Goal: Navigation & Orientation: Find specific page/section

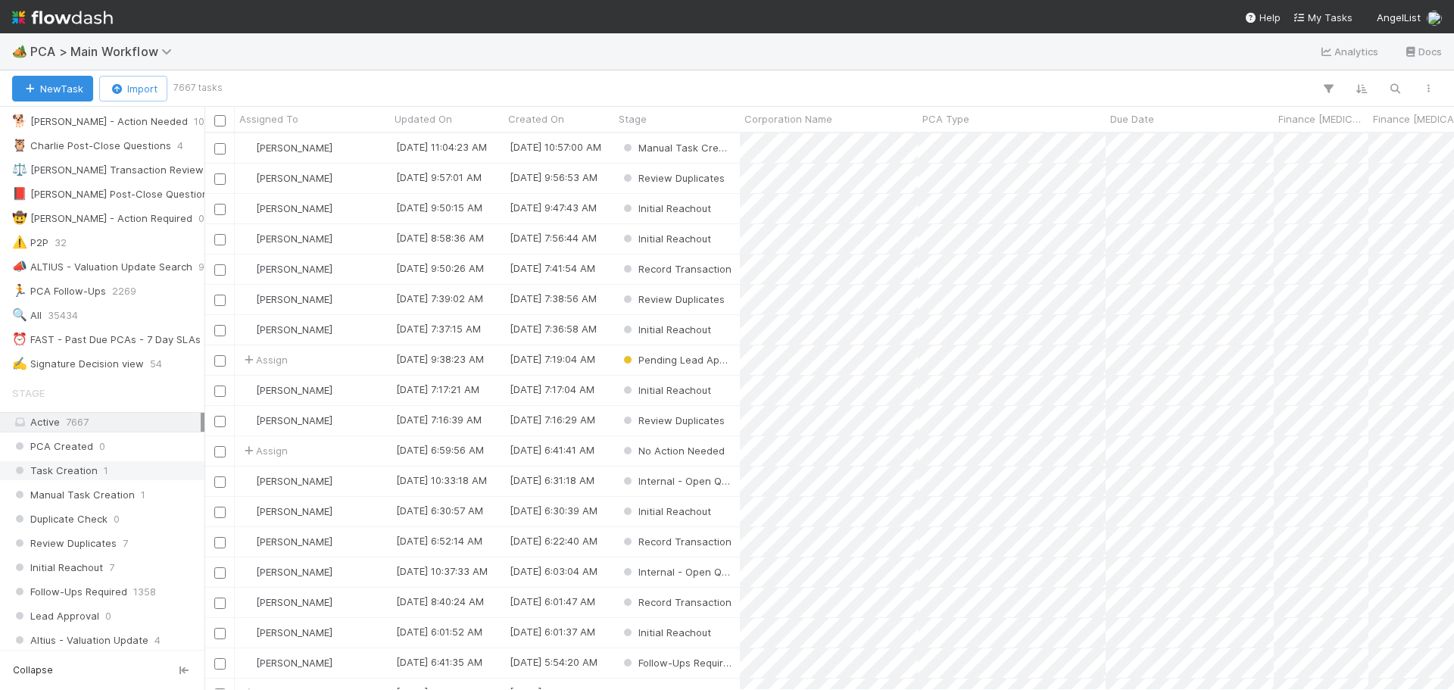
scroll to position [303, 0]
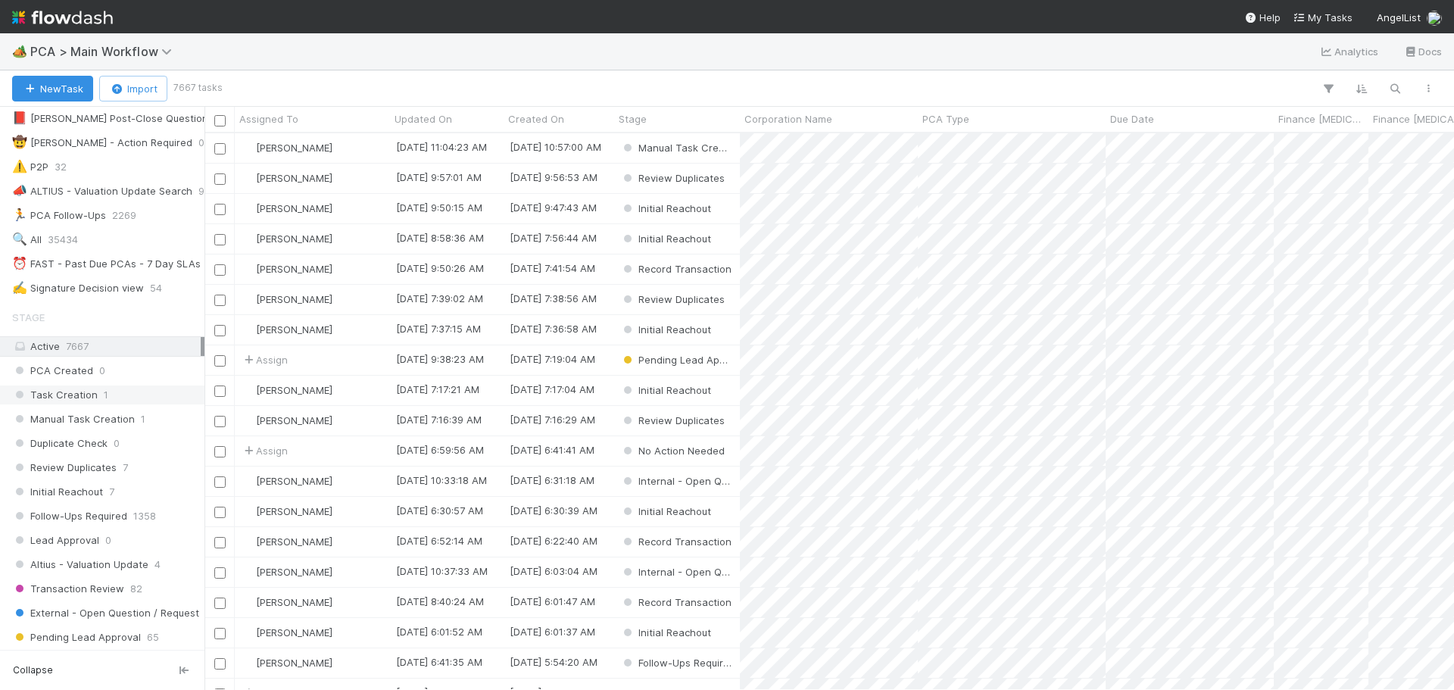
click at [109, 398] on div "Task Creation 1" at bounding box center [106, 395] width 189 height 19
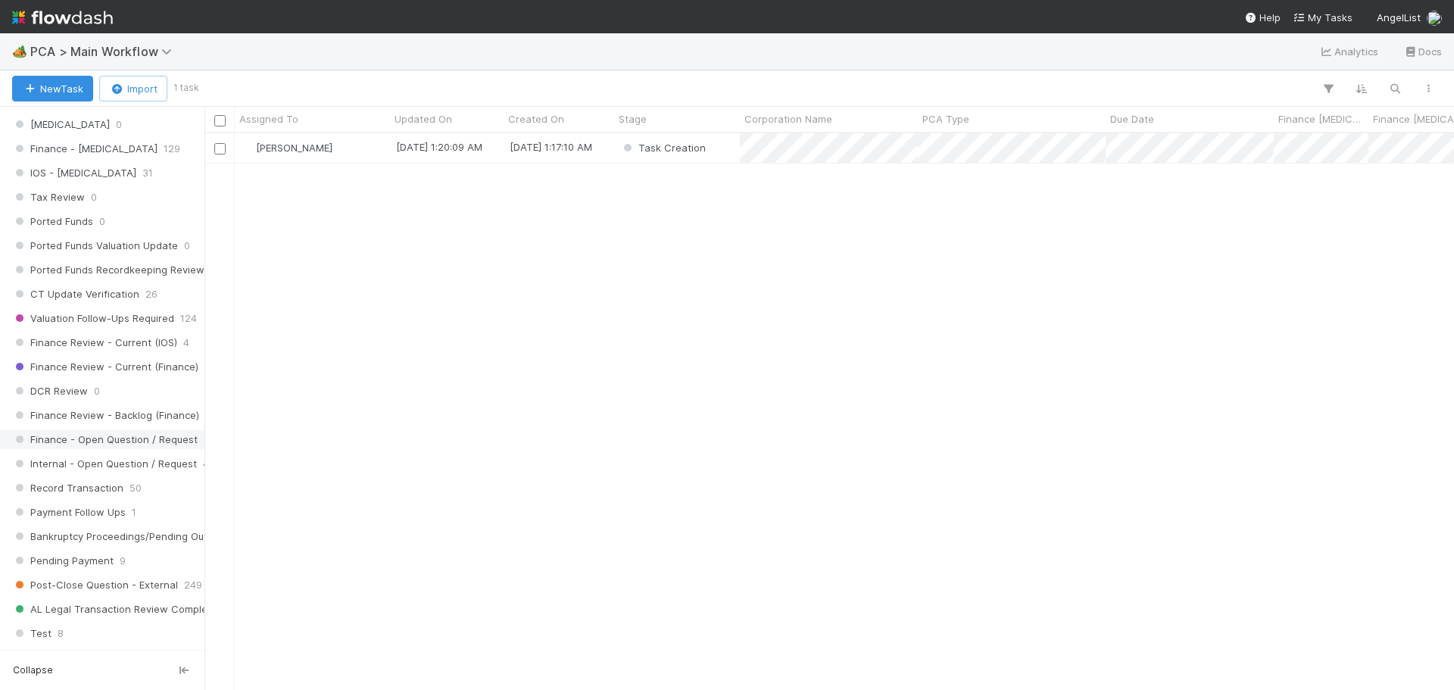
scroll to position [1136, 0]
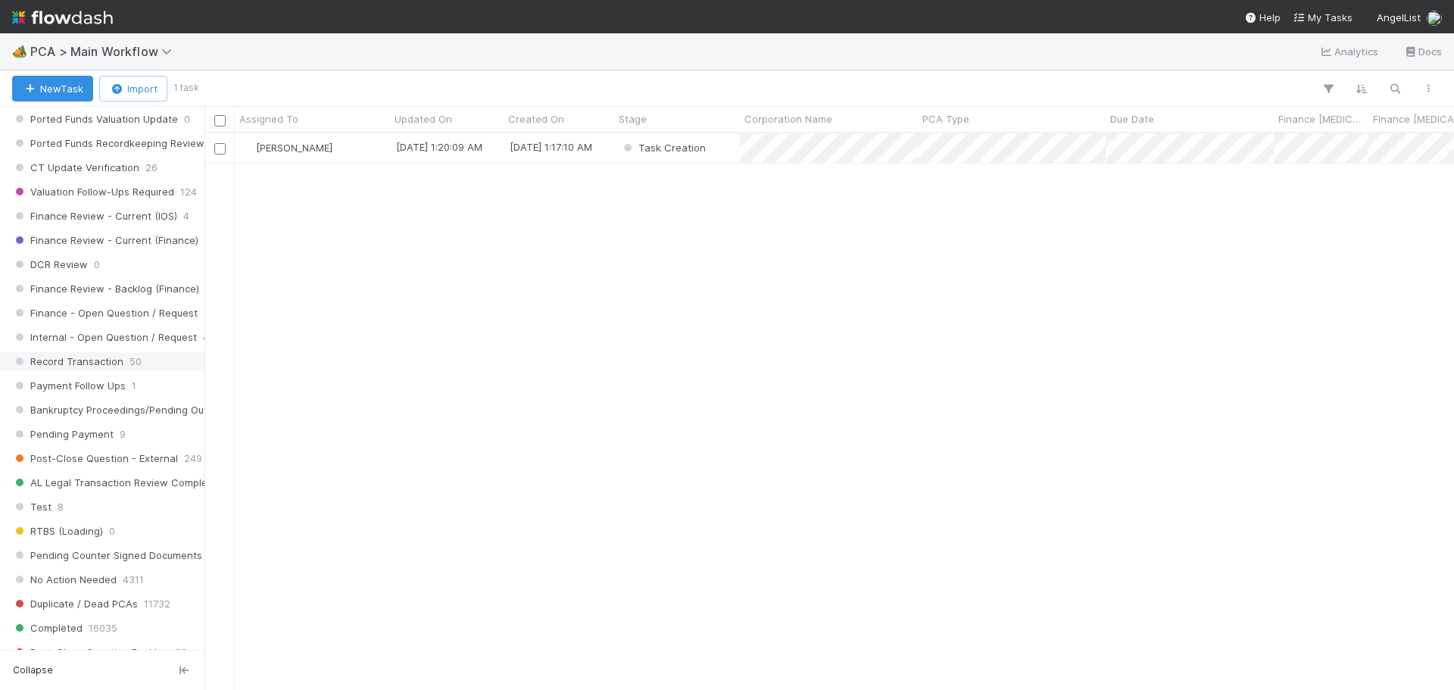
click at [101, 362] on span "Record Transaction" at bounding box center [67, 361] width 111 height 19
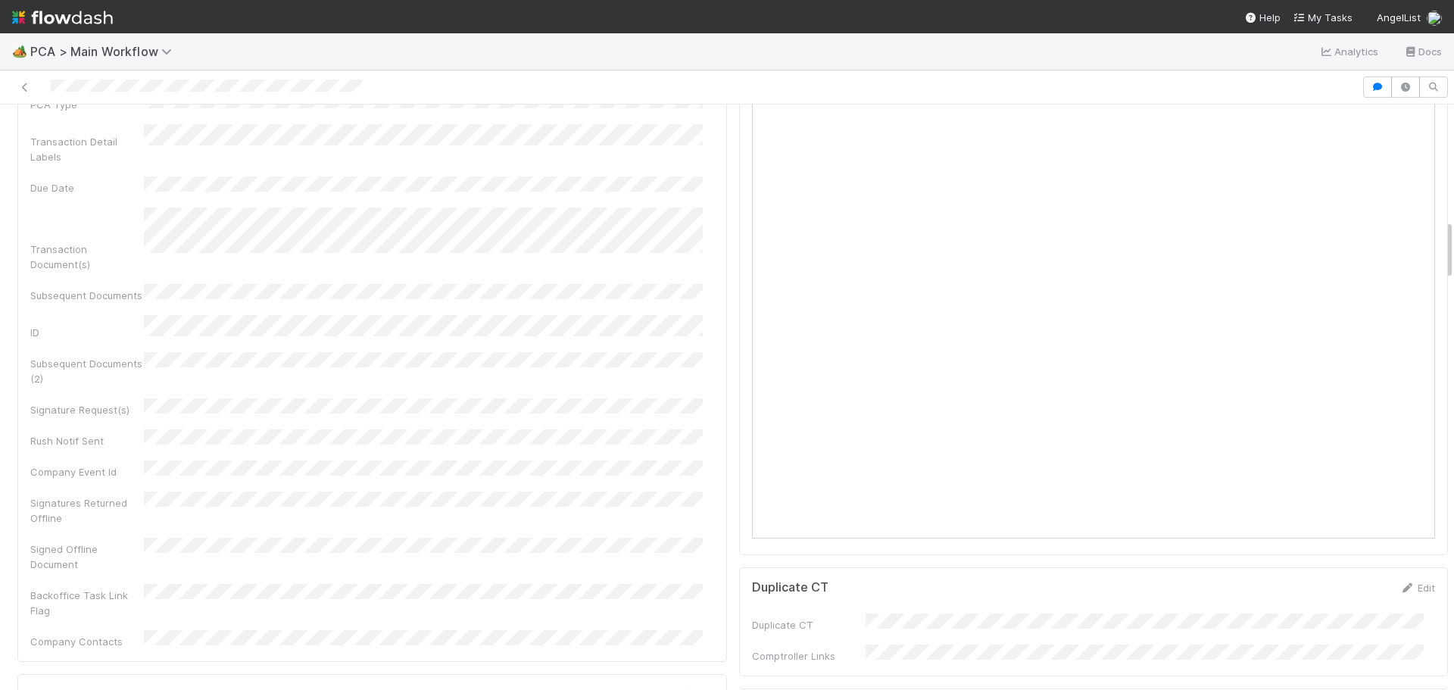
scroll to position [1060, 0]
